Goal: Transaction & Acquisition: Purchase product/service

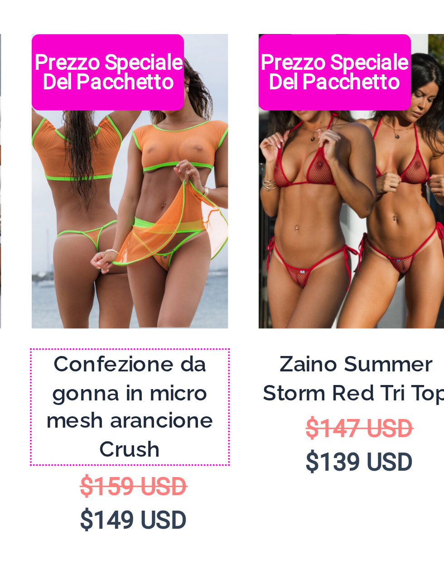
scroll to position [1120, 0]
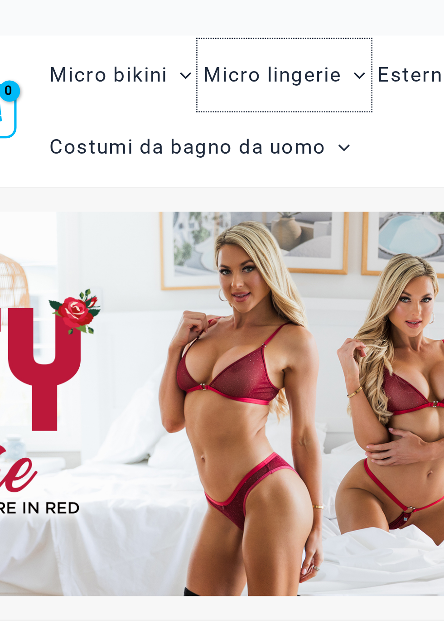
click at [320, 24] on font "Micro lingerie" at bounding box center [338, 28] width 53 height 9
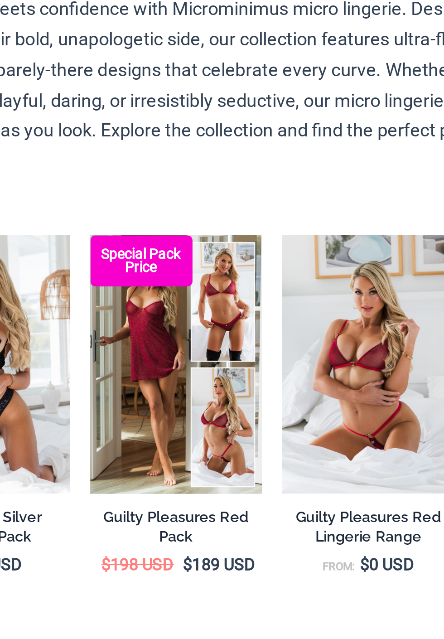
click at [271, 29] on span "Micro Bikinis" at bounding box center [278, 28] width 50 height 23
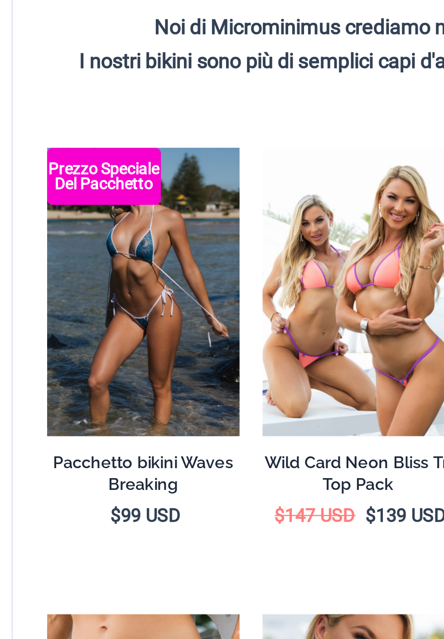
scroll to position [184, 0]
